Goal: Register for event/course

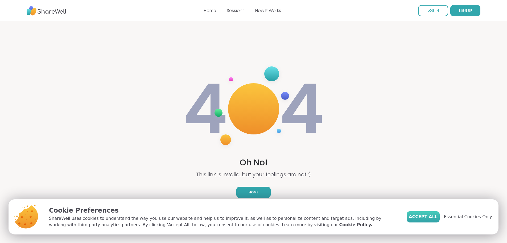
click at [432, 216] on span "Accept All" at bounding box center [423, 216] width 29 height 6
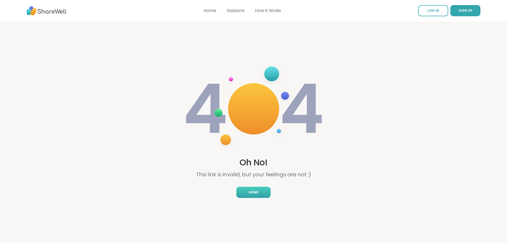
click at [252, 191] on span "Home" at bounding box center [254, 192] width 10 height 5
click at [253, 190] on span "Home" at bounding box center [254, 192] width 10 height 5
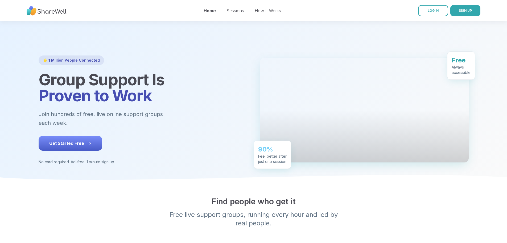
click at [49, 146] on span "Get Started Free" at bounding box center [70, 143] width 42 height 6
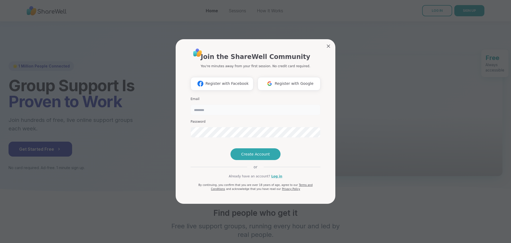
click at [206, 104] on input "email" at bounding box center [256, 109] width 130 height 11
type input "**********"
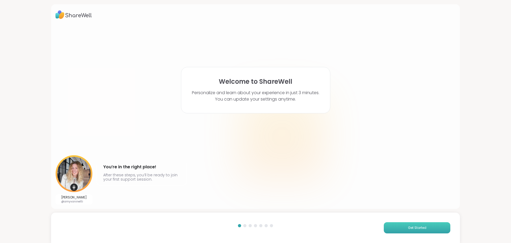
click at [418, 227] on span "Get Started" at bounding box center [417, 227] width 18 height 5
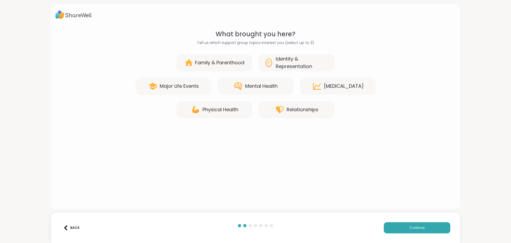
click at [254, 84] on div "Mental Health" at bounding box center [261, 85] width 32 height 7
click at [340, 83] on div "Personal Growth" at bounding box center [344, 85] width 40 height 7
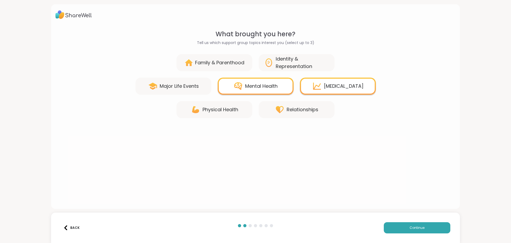
click at [209, 108] on div "Physical Health" at bounding box center [221, 109] width 36 height 7
click at [417, 226] on span "Continue" at bounding box center [417, 227] width 15 height 5
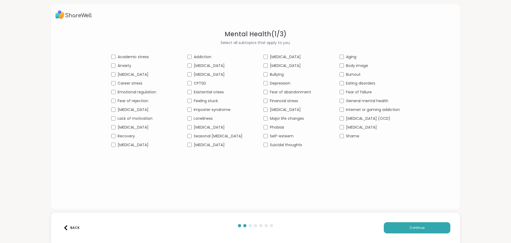
click at [111, 146] on div "Social anxiety" at bounding box center [141, 145] width 60 height 6
click at [168, 66] on div "Academic stress Addiction ADHD Aging Anxiety Bipolar disorder Body dysmorphia B…" at bounding box center [255, 100] width 289 height 93
click at [266, 81] on div "Depression" at bounding box center [294, 83] width 60 height 6
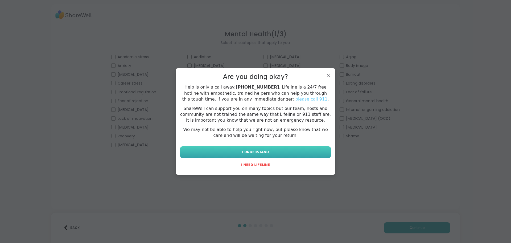
click at [282, 150] on button "I UNDERSTAND" at bounding box center [255, 152] width 151 height 12
click at [269, 151] on button "I UNDERSTAND" at bounding box center [255, 152] width 151 height 12
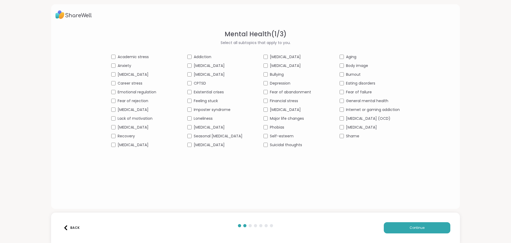
click at [358, 124] on div "PTSD" at bounding box center [370, 127] width 60 height 6
click at [358, 134] on div "Shame" at bounding box center [370, 136] width 60 height 6
click at [418, 239] on div "Back Continue" at bounding box center [255, 227] width 409 height 30
click at [415, 230] on span "Continue" at bounding box center [417, 227] width 15 height 5
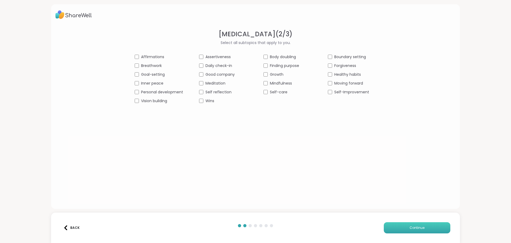
click at [423, 225] on button "Continue" at bounding box center [417, 227] width 67 height 11
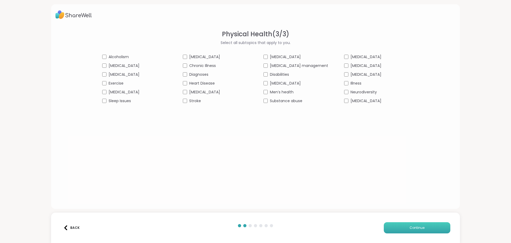
click at [420, 226] on span "Continue" at bounding box center [417, 227] width 15 height 5
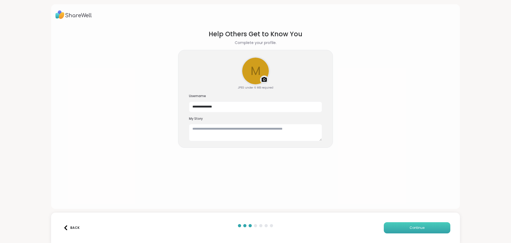
click at [416, 226] on span "Continue" at bounding box center [417, 227] width 15 height 5
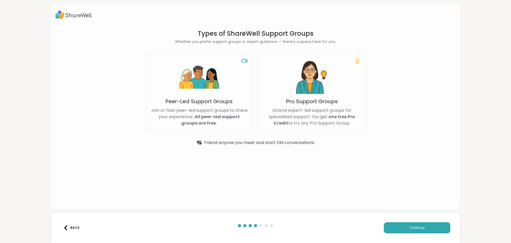
click at [409, 221] on div "Back Continue" at bounding box center [255, 227] width 409 height 30
click at [410, 225] on span "Continue" at bounding box center [417, 227] width 15 height 5
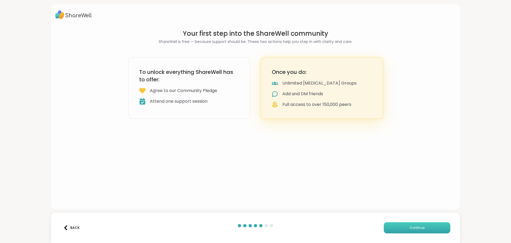
click at [410, 225] on span "Continue" at bounding box center [417, 227] width 15 height 5
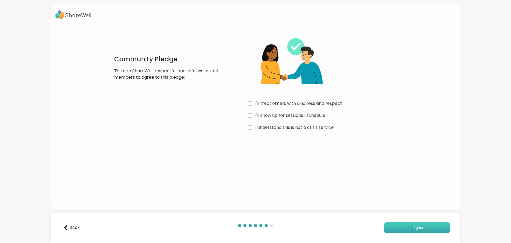
click at [432, 229] on button "I Agree" at bounding box center [417, 227] width 67 height 11
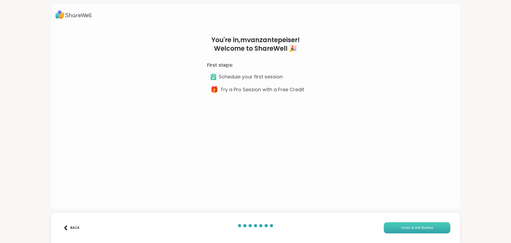
click at [400, 224] on button "Finish & Get Started" at bounding box center [417, 227] width 67 height 11
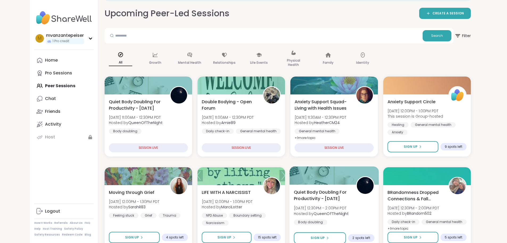
scroll to position [107, 0]
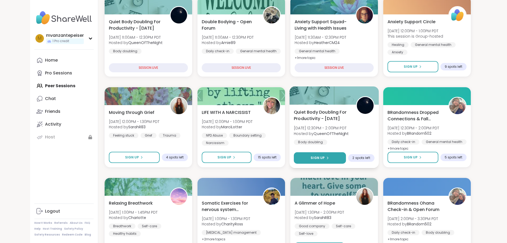
click at [325, 158] on span "Sign Up" at bounding box center [318, 157] width 14 height 5
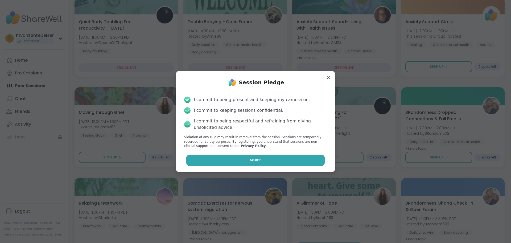
click at [265, 156] on button "Agree" at bounding box center [255, 159] width 139 height 11
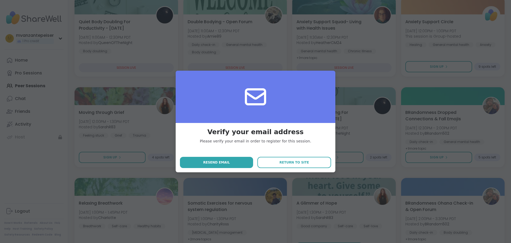
click at [235, 161] on button "Resend email" at bounding box center [216, 162] width 73 height 11
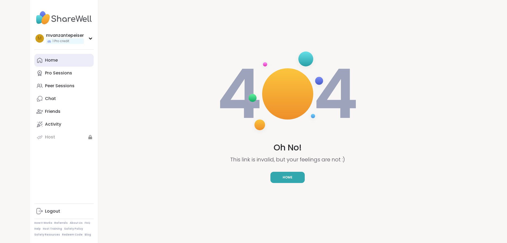
click at [45, 61] on div "Home" at bounding box center [51, 60] width 13 height 6
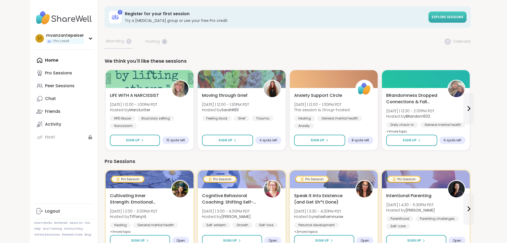
click at [464, 17] on span "Explore sessions" at bounding box center [448, 17] width 32 height 5
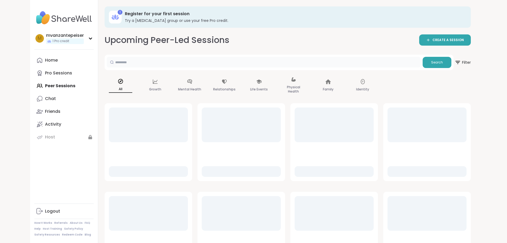
click at [121, 63] on input "text" at bounding box center [264, 62] width 314 height 11
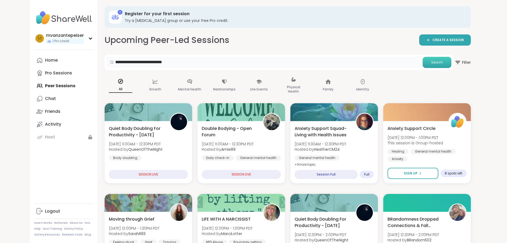
type input "**********"
click at [443, 61] on span "Search" at bounding box center [437, 62] width 12 height 5
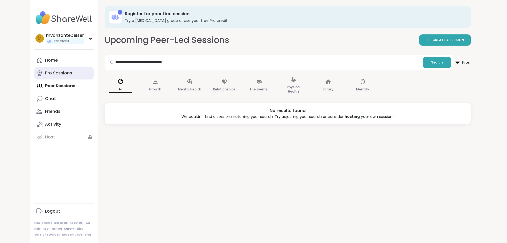
click at [45, 72] on div "Pro Sessions" at bounding box center [58, 73] width 27 height 6
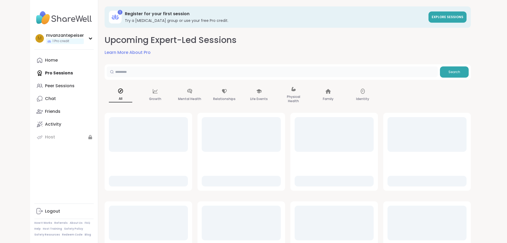
click at [107, 72] on input "text" at bounding box center [272, 71] width 331 height 11
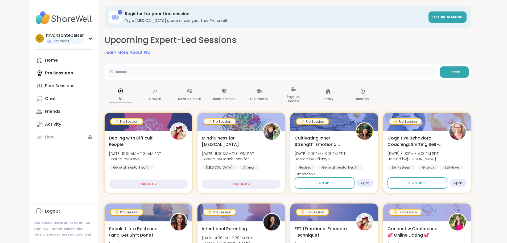
type input "**********"
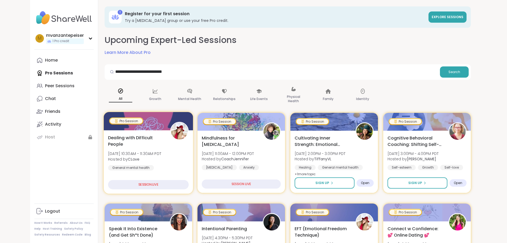
click at [129, 185] on div "SESSION LIVE" at bounding box center [148, 184] width 81 height 9
click at [124, 182] on div "SESSION LIVE" at bounding box center [148, 184] width 81 height 9
click at [124, 185] on div "SESSION LIVE" at bounding box center [148, 184] width 81 height 9
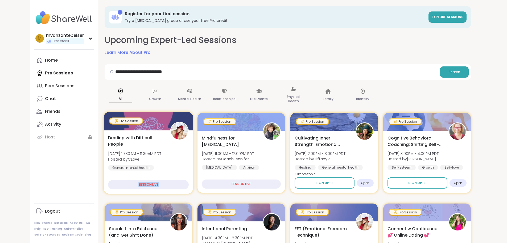
click at [124, 185] on div "SESSION LIVE" at bounding box center [148, 184] width 81 height 9
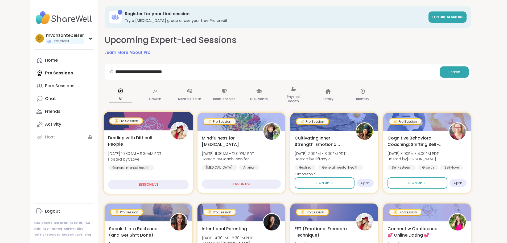
click at [124, 122] on div at bounding box center [148, 121] width 89 height 18
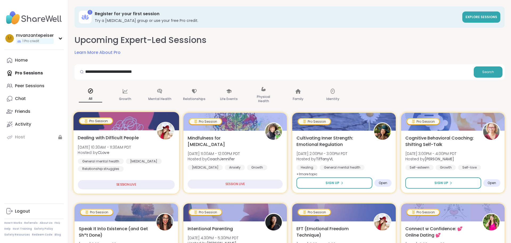
click at [124, 122] on div at bounding box center [126, 121] width 106 height 18
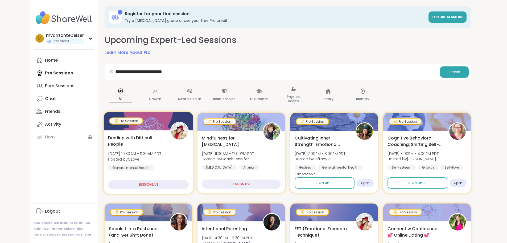
click at [110, 122] on div "Pro Session" at bounding box center [126, 120] width 32 height 5
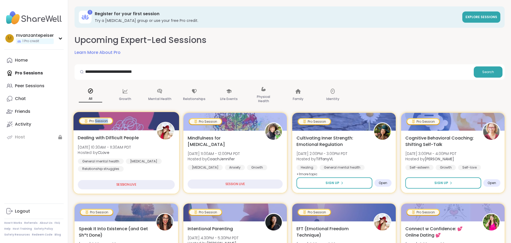
click at [102, 122] on div "Pro Session" at bounding box center [96, 120] width 32 height 5
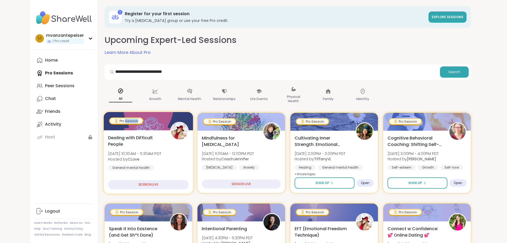
click at [104, 125] on div at bounding box center [148, 121] width 89 height 18
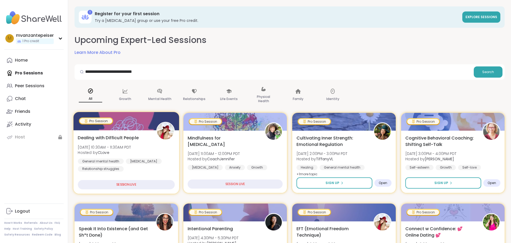
click at [97, 121] on div "Pro Session" at bounding box center [96, 120] width 32 height 5
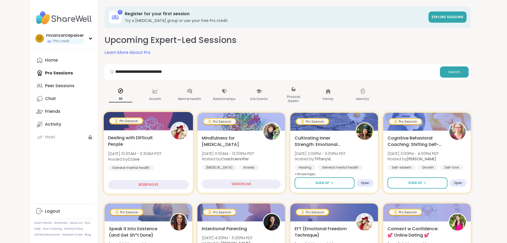
click at [110, 121] on div "Pro Session" at bounding box center [126, 120] width 32 height 5
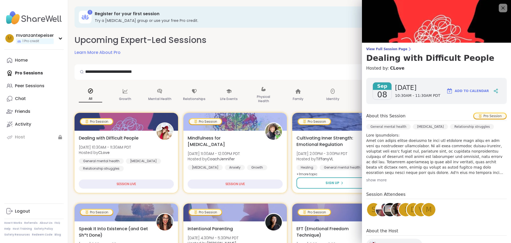
click at [467, 89] on span "Add to Calendar" at bounding box center [472, 90] width 34 height 5
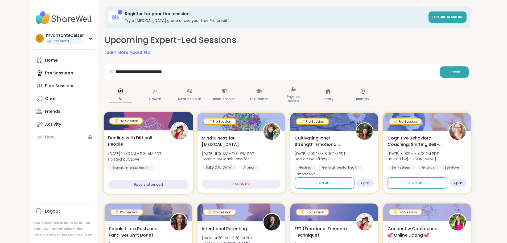
click at [116, 183] on div "9 peers attended" at bounding box center [148, 184] width 81 height 9
click at [110, 120] on div "Pro Session" at bounding box center [126, 120] width 32 height 5
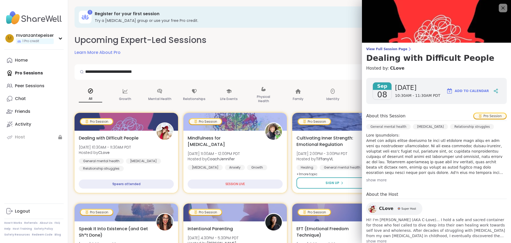
click at [431, 52] on link "View Full Session Page Dealing with Difficult People" at bounding box center [436, 55] width 141 height 16
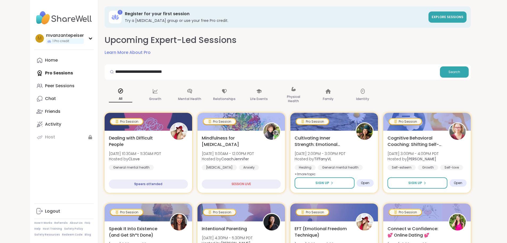
click at [430, 52] on div "Upcoming Expert-Led Sessions Learn More About Pro" at bounding box center [288, 45] width 366 height 22
